Goal: Book appointment/travel/reservation

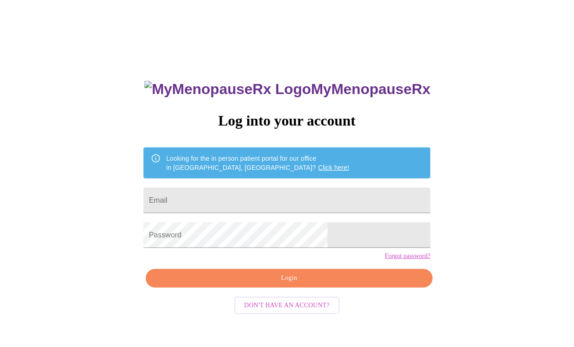
scroll to position [9, 0]
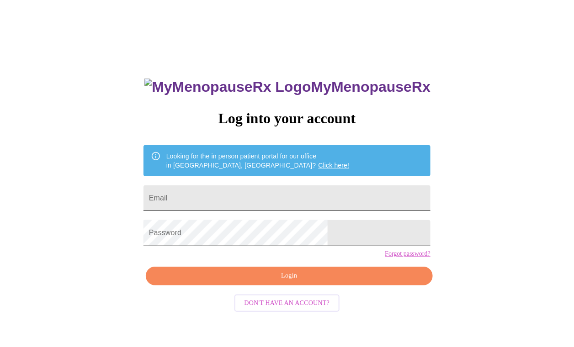
click at [249, 191] on input "Email" at bounding box center [287, 199] width 287 height 26
type input "[EMAIL_ADDRESS][DOMAIN_NAME]"
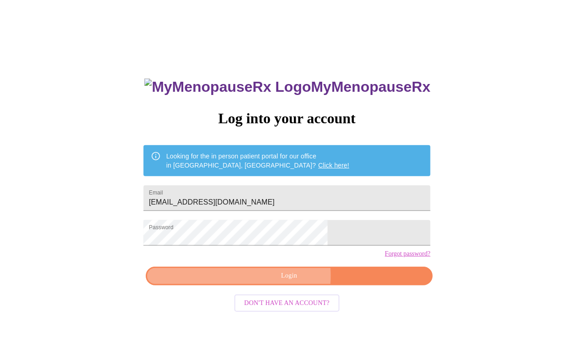
click at [273, 282] on span "Login" at bounding box center [289, 276] width 266 height 11
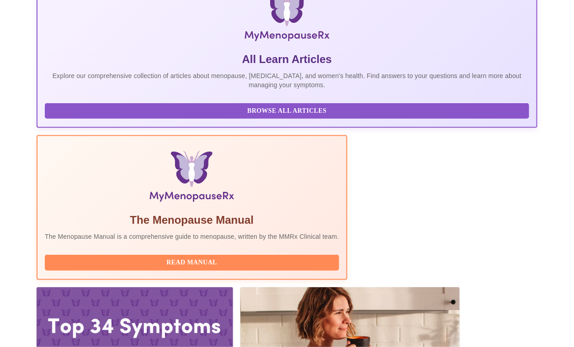
scroll to position [183, 0]
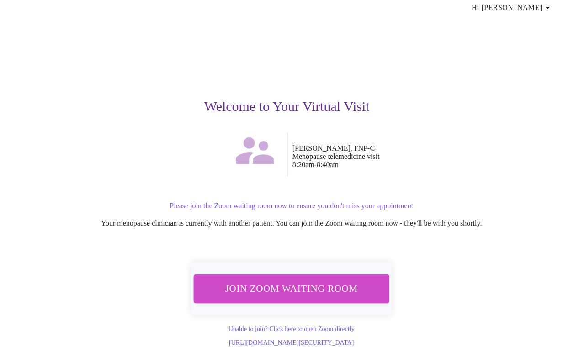
scroll to position [46, 0]
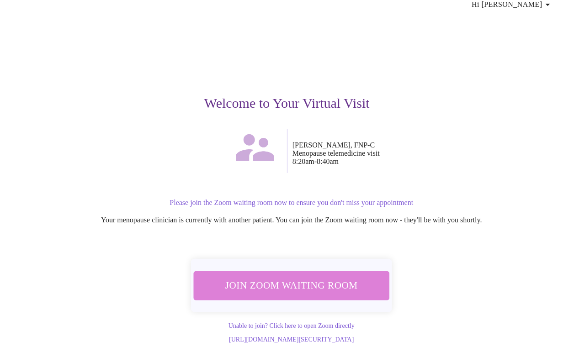
click at [325, 277] on span "Join Zoom Waiting Room" at bounding box center [292, 285] width 172 height 17
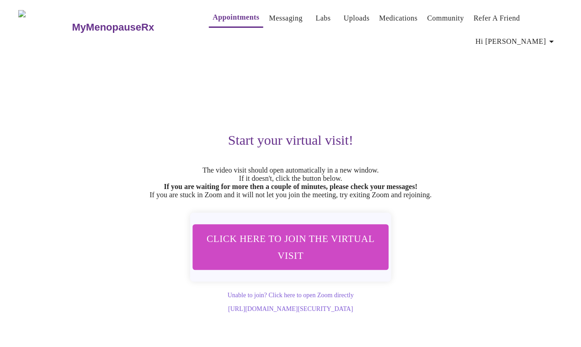
scroll to position [0, 0]
